Goal: Find specific page/section: Find specific page/section

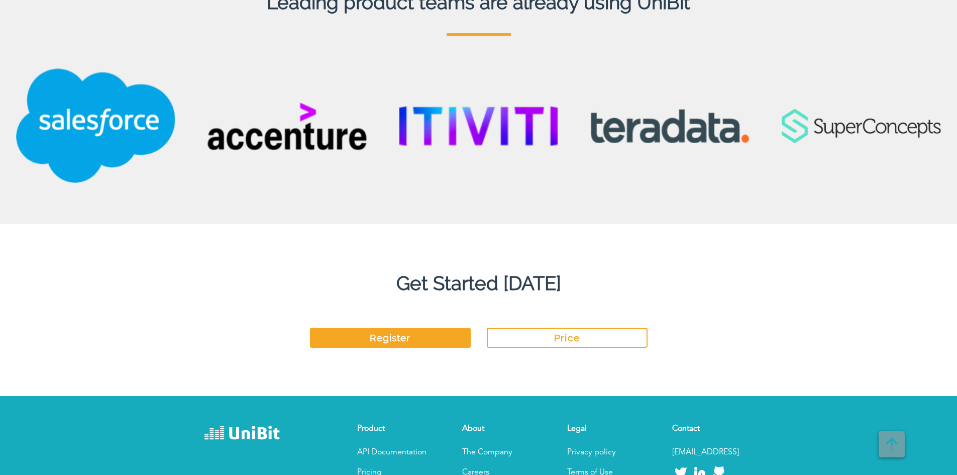
scroll to position [2546, 0]
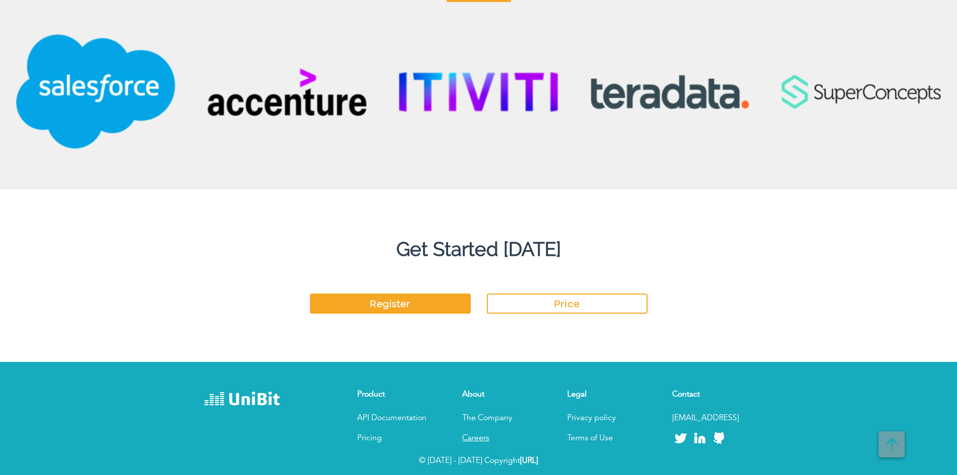
click at [474, 441] on link "Careers" at bounding box center [475, 438] width 27 height 8
click at [480, 437] on link "Careers" at bounding box center [475, 438] width 27 height 8
click at [477, 439] on link "Careers" at bounding box center [475, 438] width 27 height 8
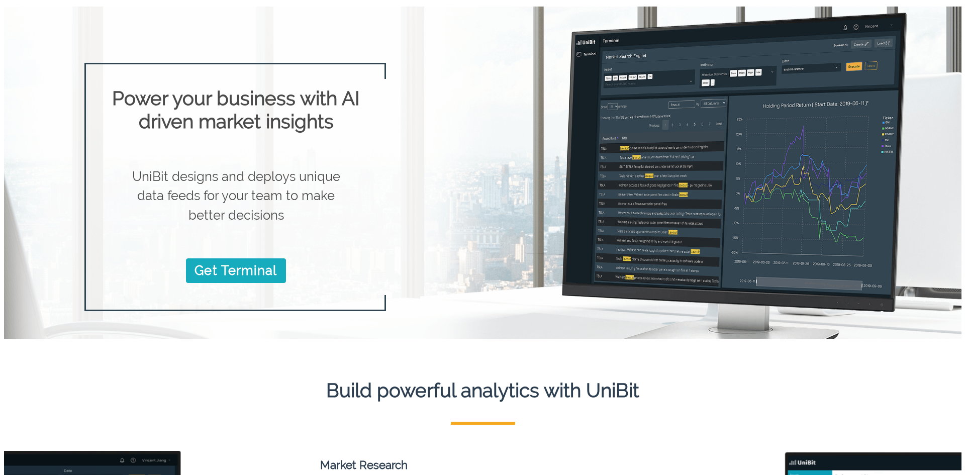
scroll to position [0, 0]
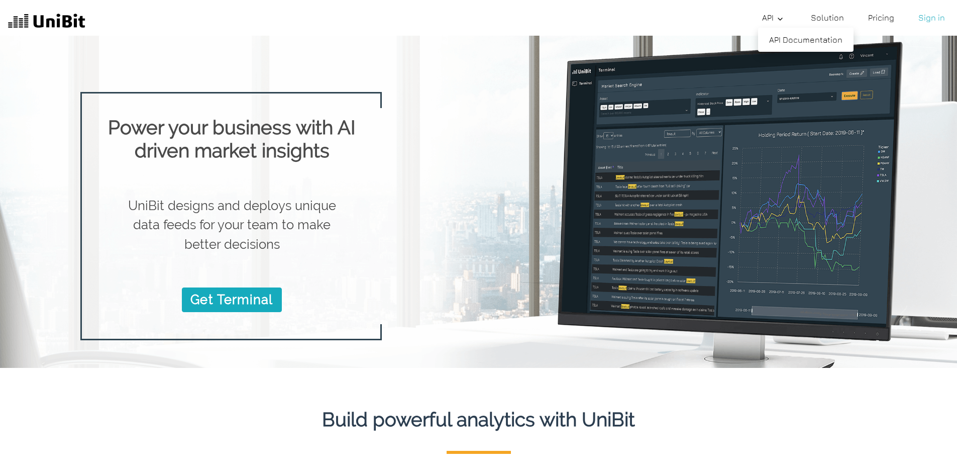
click at [780, 18] on icon at bounding box center [780, 19] width 8 height 8
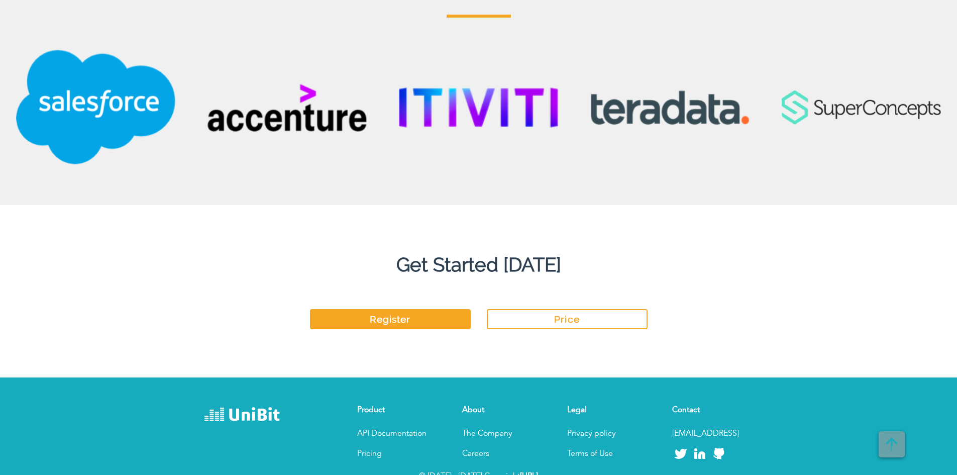
scroll to position [2546, 0]
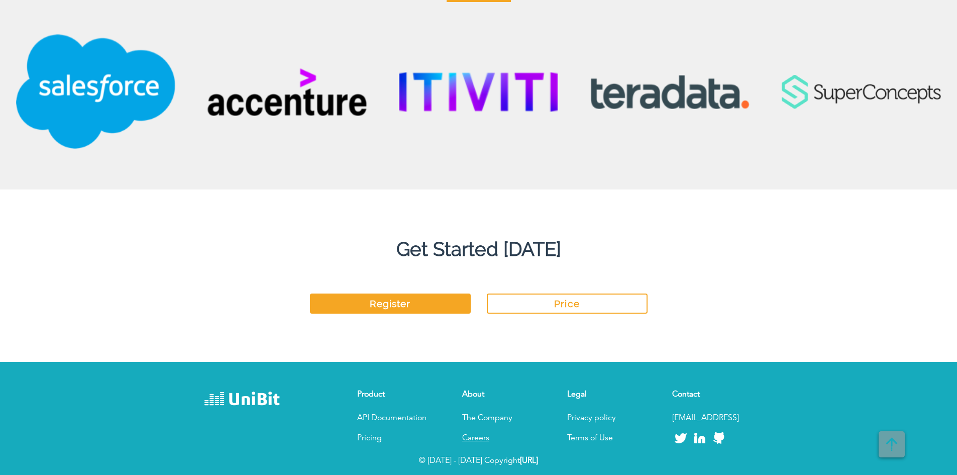
click at [475, 441] on link "Careers" at bounding box center [475, 438] width 27 height 8
click at [480, 442] on link "Careers" at bounding box center [475, 438] width 27 height 8
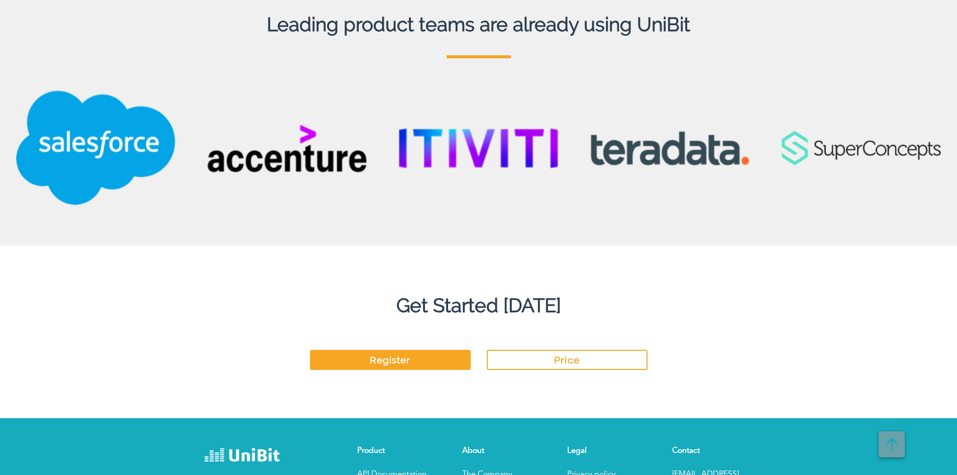
scroll to position [2546, 0]
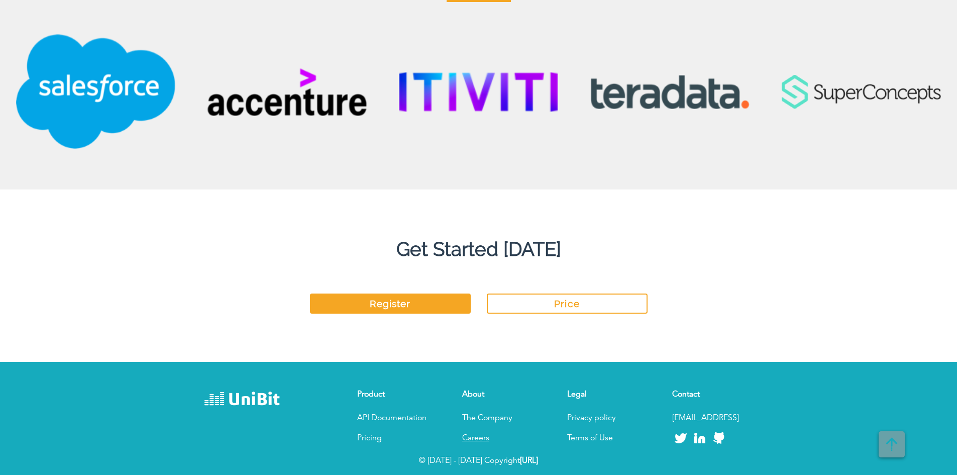
click at [483, 436] on link "Careers" at bounding box center [475, 438] width 27 height 8
click at [474, 434] on link "Careers" at bounding box center [475, 438] width 27 height 8
click at [479, 438] on link "Careers" at bounding box center [475, 438] width 27 height 8
